Goal: Information Seeking & Learning: Learn about a topic

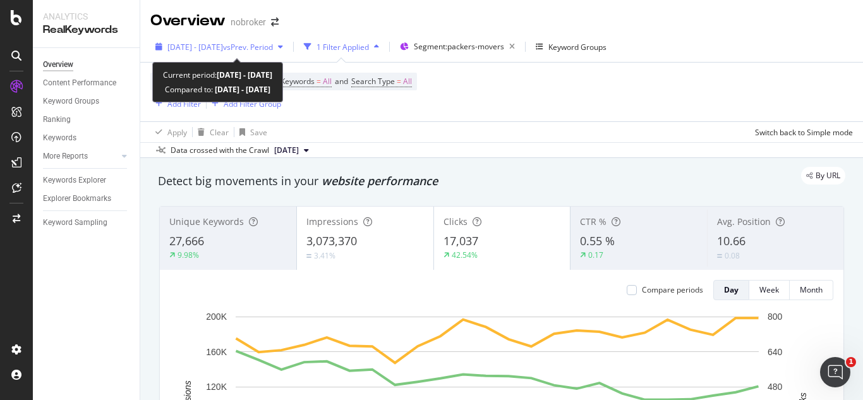
click at [288, 40] on div "[DATE] - [DATE] vs Prev. Period" at bounding box center [219, 46] width 138 height 19
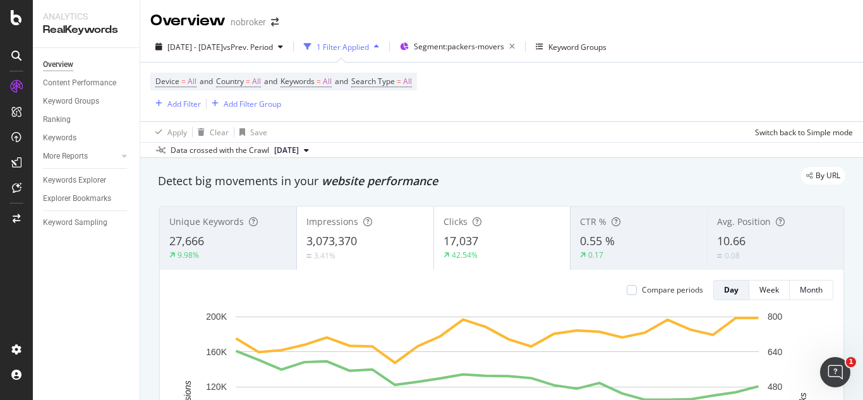
click at [428, 25] on div "Overview nobroker" at bounding box center [501, 16] width 723 height 32
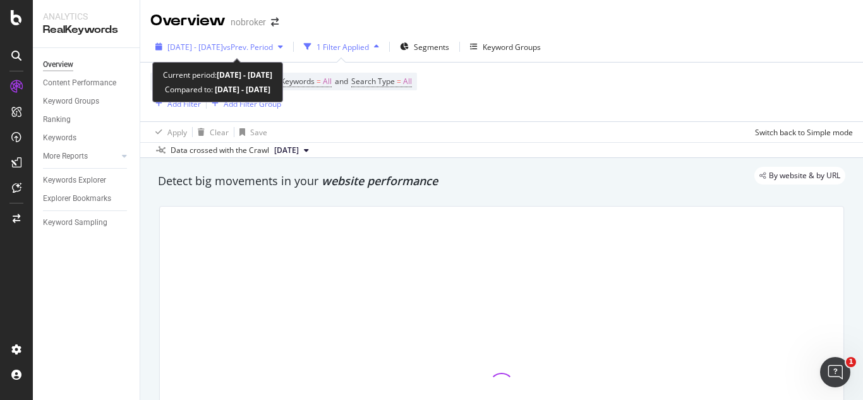
click at [273, 48] on span "vs Prev. Period" at bounding box center [248, 47] width 50 height 11
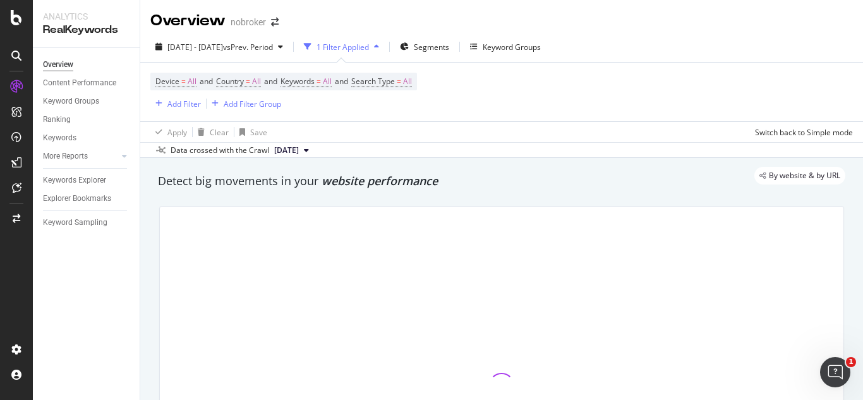
click at [488, 87] on div "Device = All and Country = All and Keywords = All and Search Type = All Add Fil…" at bounding box center [501, 92] width 703 height 59
click at [449, 53] on div "Segments" at bounding box center [424, 46] width 49 height 19
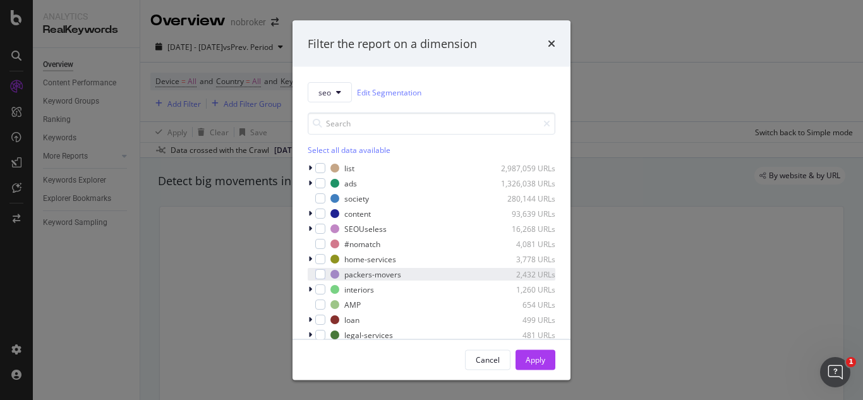
click at [350, 268] on div "packers-movers 2,432 URLs" at bounding box center [432, 274] width 248 height 13
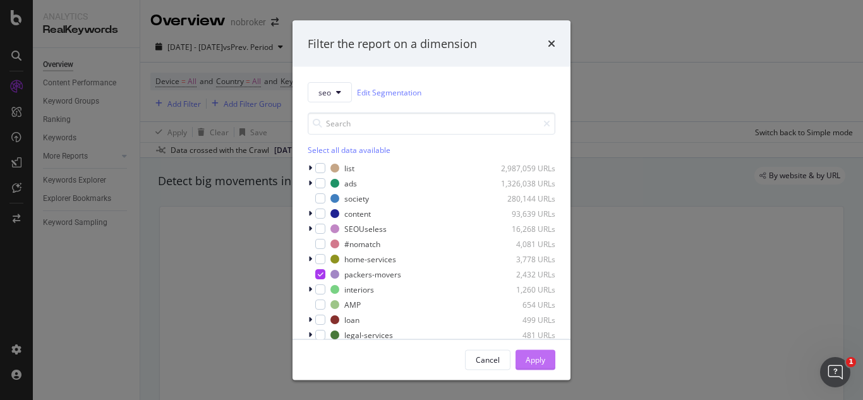
click at [544, 361] on div "Apply" at bounding box center [536, 359] width 20 height 11
